Goal: Task Accomplishment & Management: Use online tool/utility

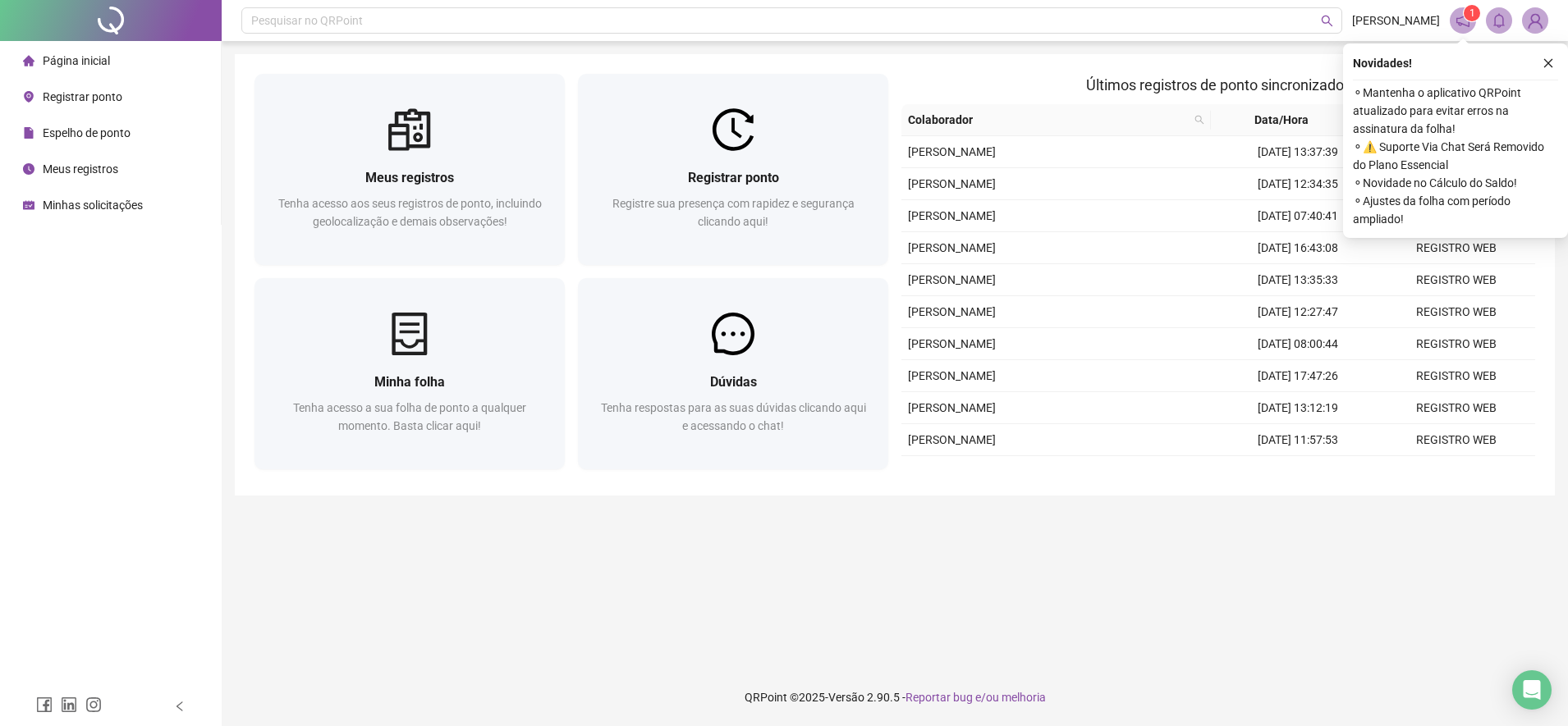
click at [46, 95] on span "Registrar ponto" at bounding box center [82, 97] width 79 height 13
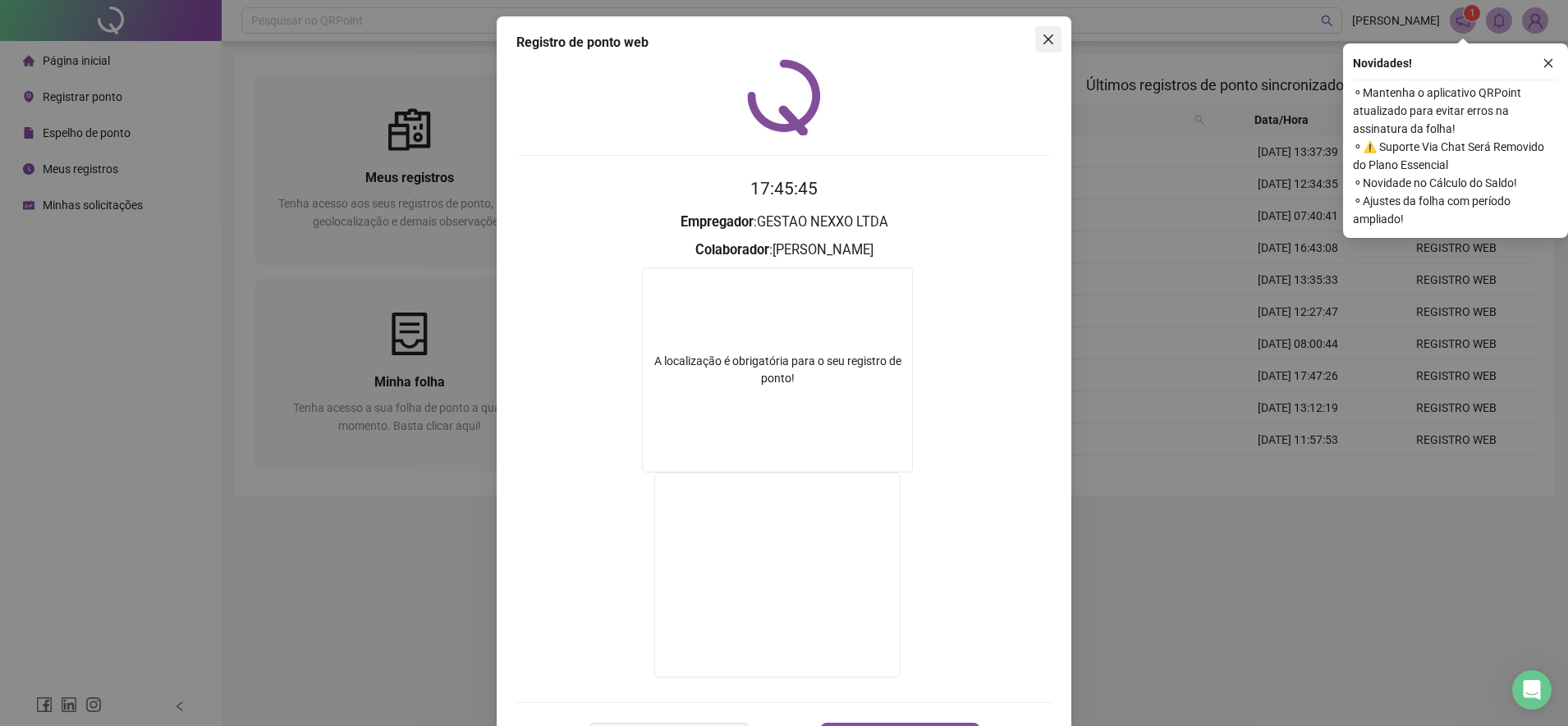
click at [1042, 44] on icon "close" at bounding box center [1048, 39] width 13 height 13
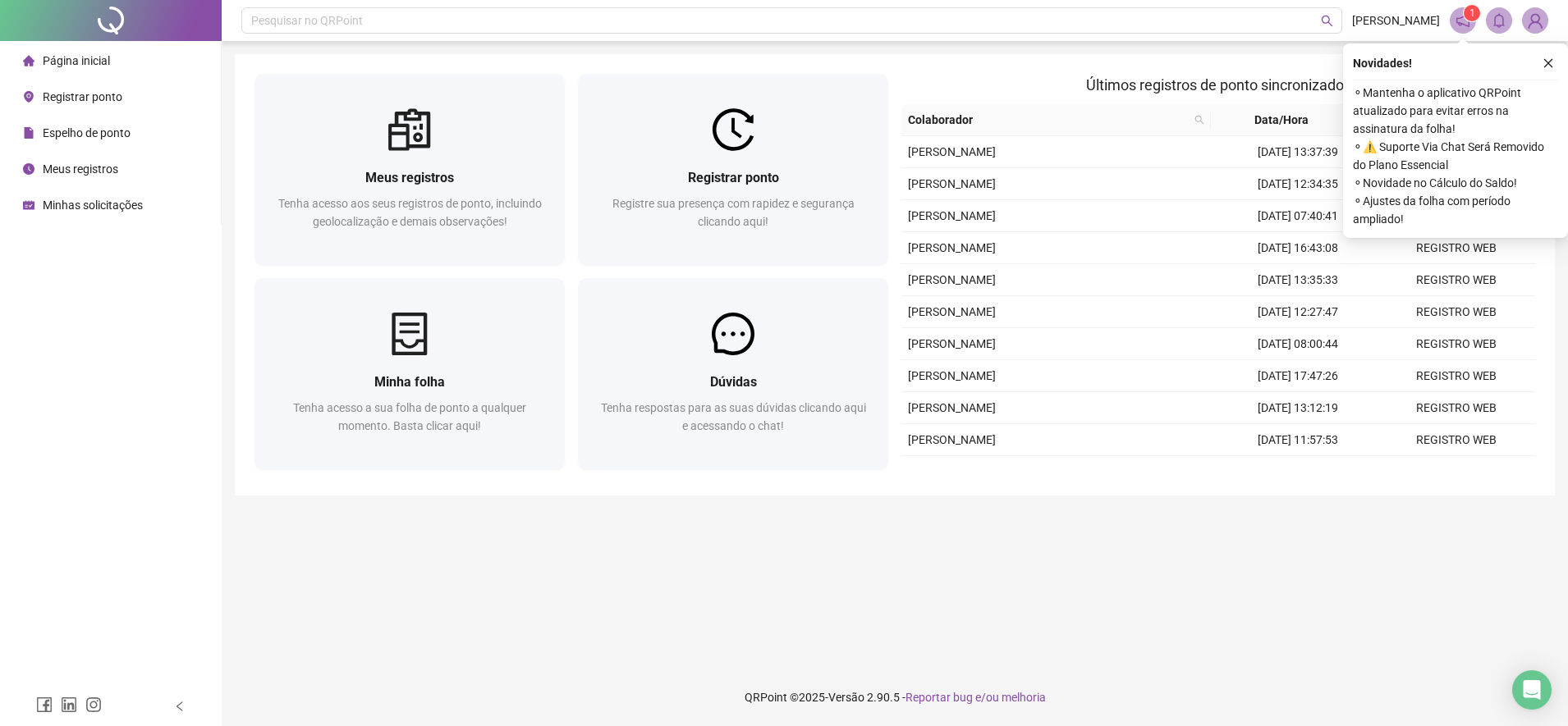
click at [71, 92] on span "Registrar ponto" at bounding box center [82, 97] width 79 height 13
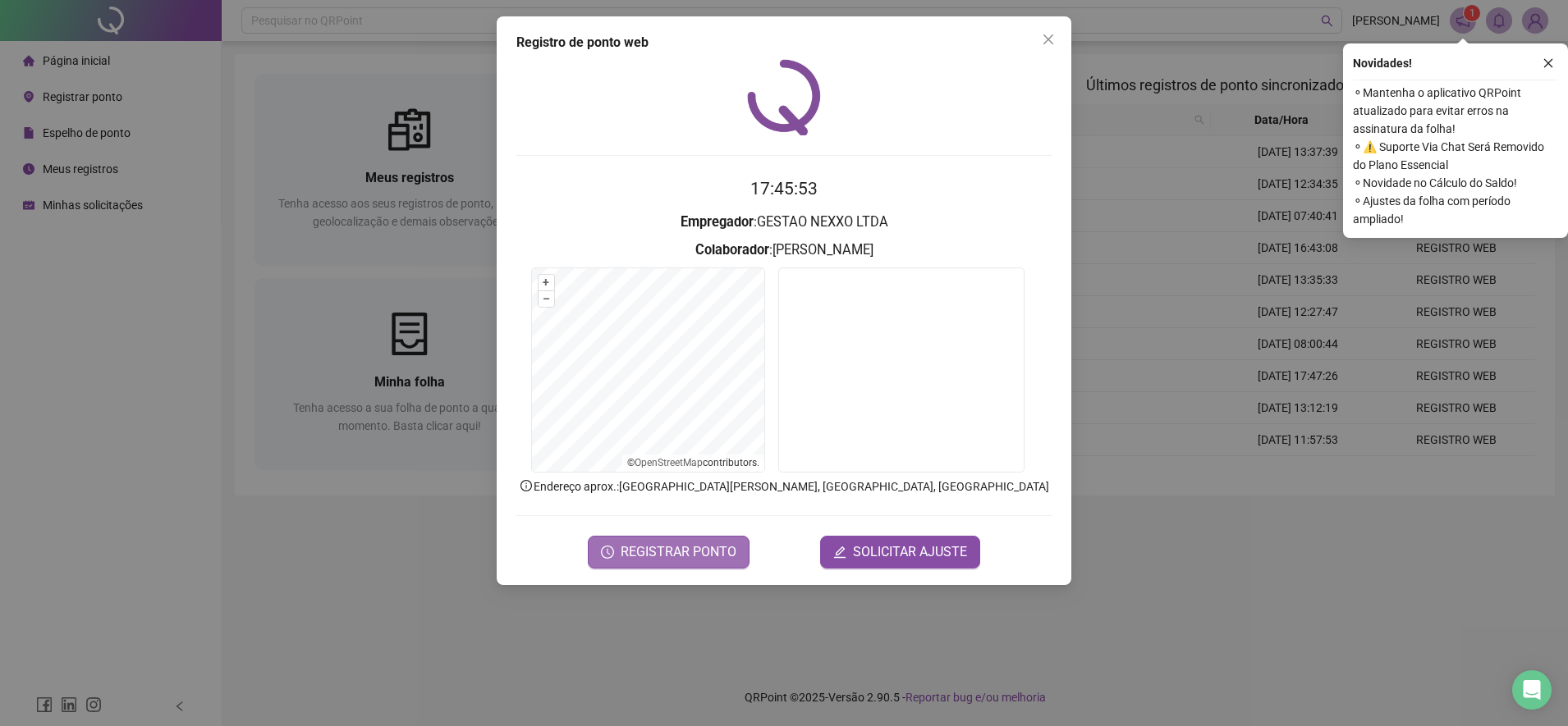
click at [686, 554] on span "REGISTRAR PONTO" at bounding box center [678, 552] width 116 height 20
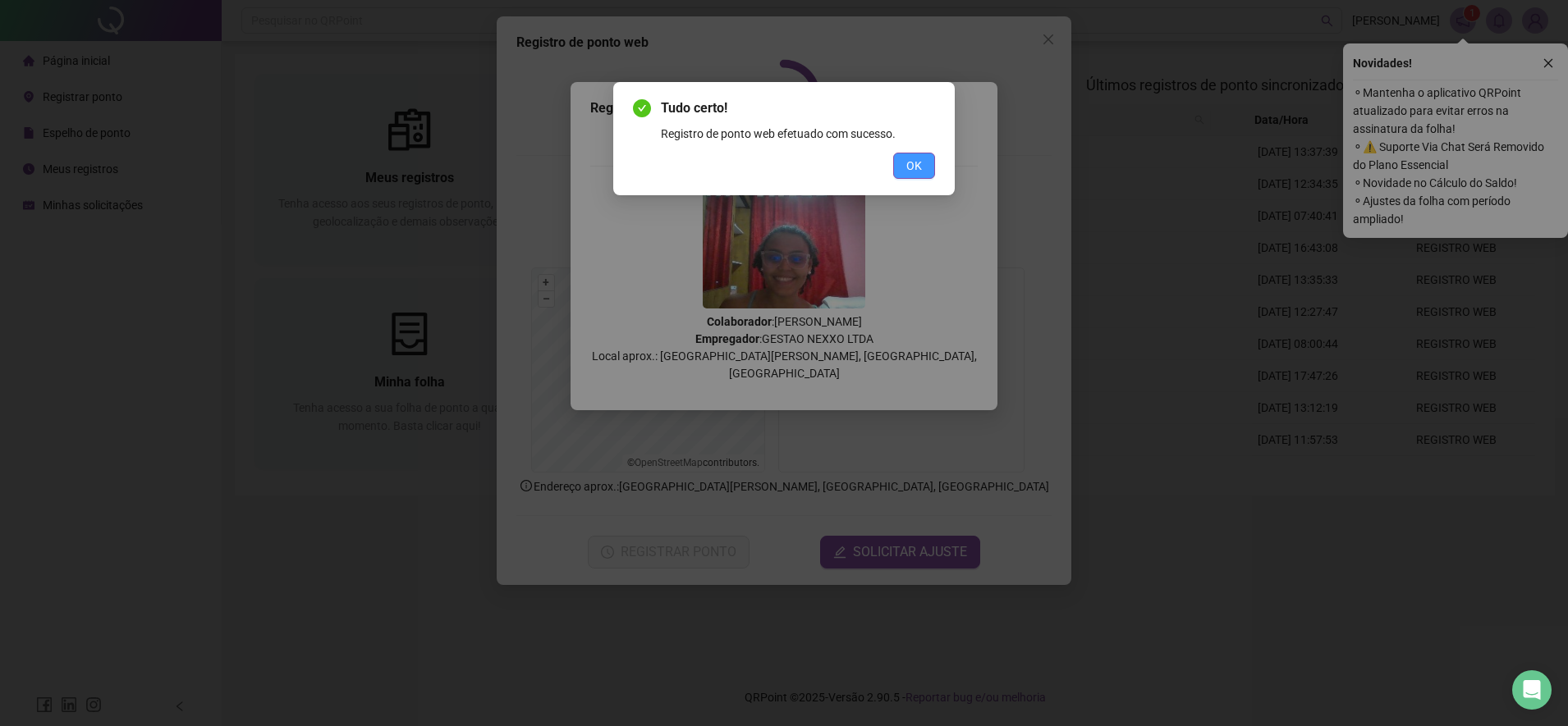
click at [926, 158] on button "OK" at bounding box center [914, 165] width 42 height 26
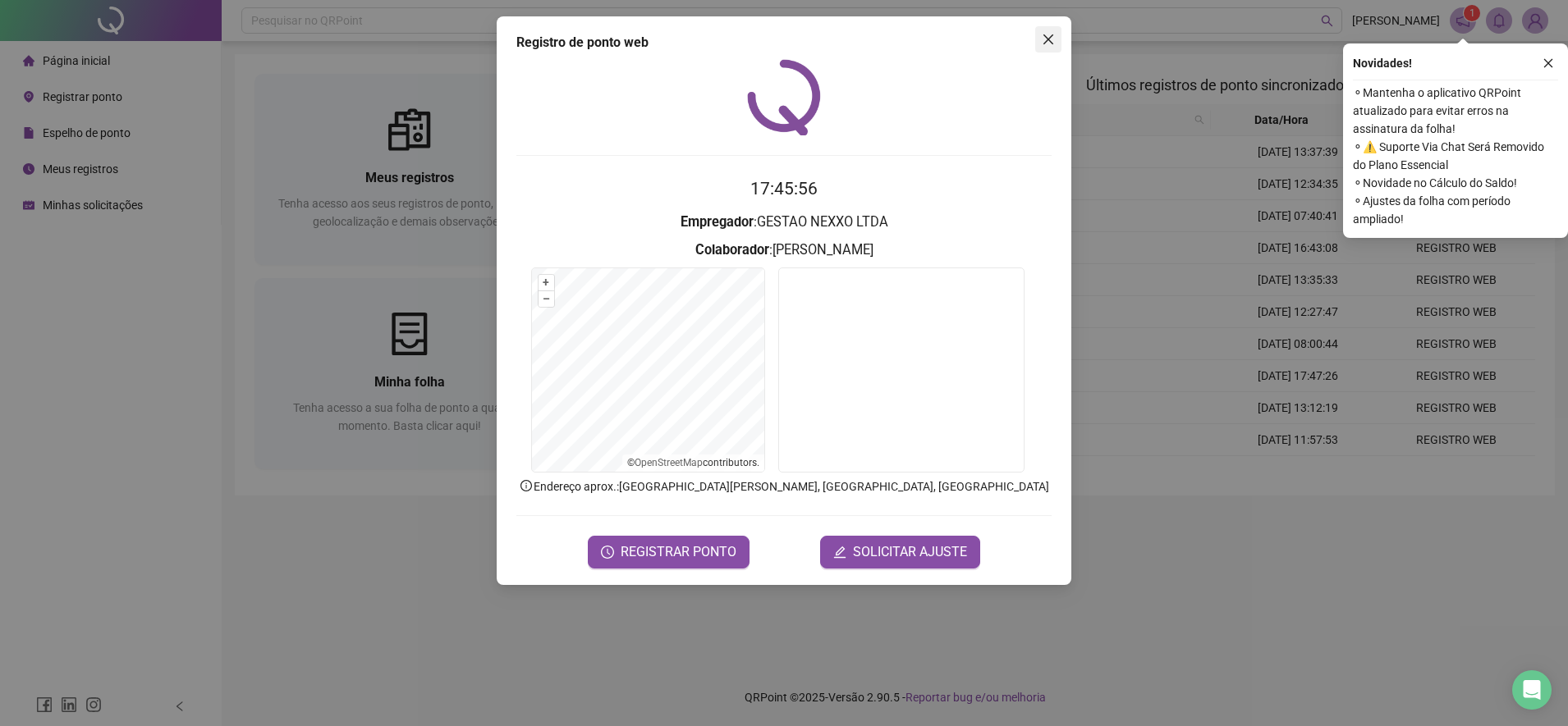
click at [1051, 39] on icon "close" at bounding box center [1048, 39] width 13 height 13
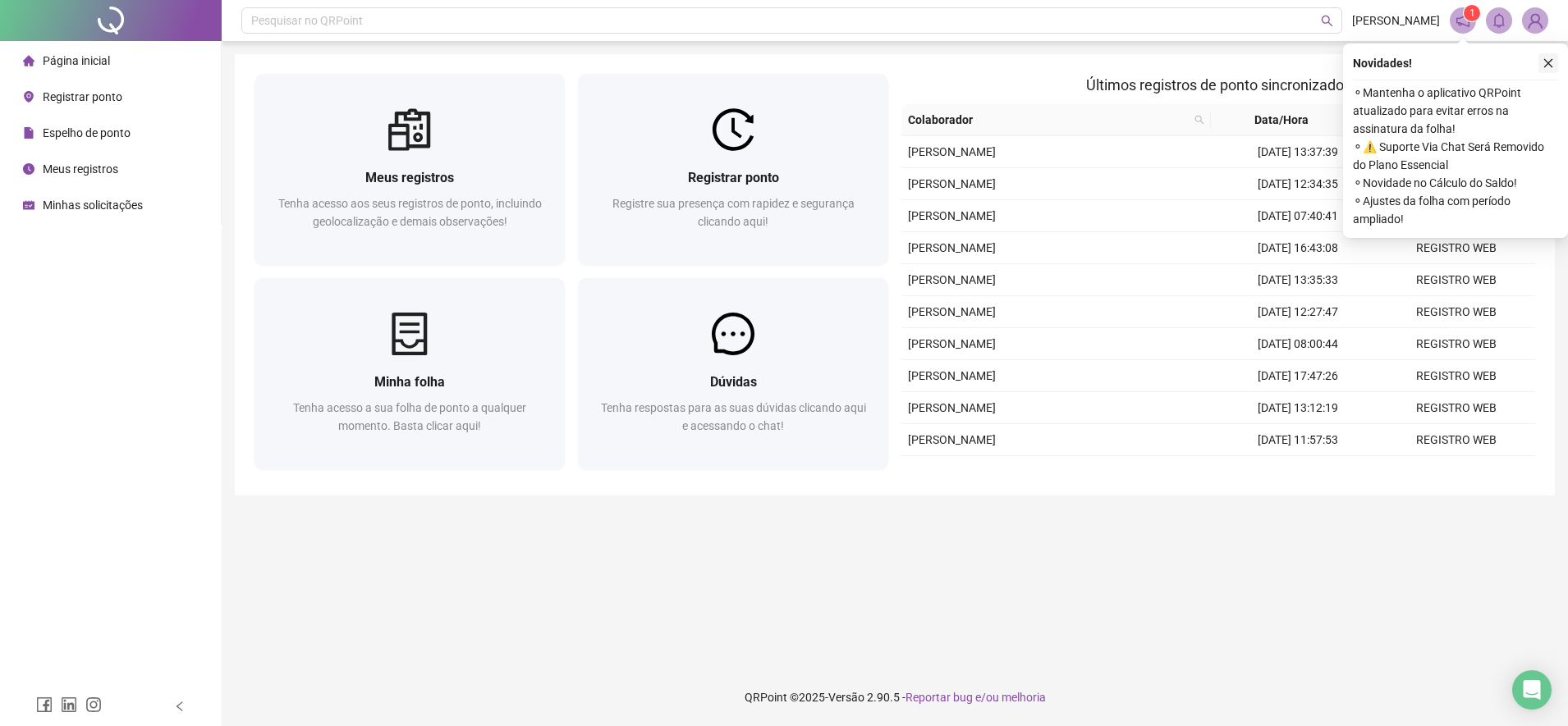
click at [1541, 61] on button "button" at bounding box center [1548, 63] width 20 height 20
